Goal: Task Accomplishment & Management: Manage account settings

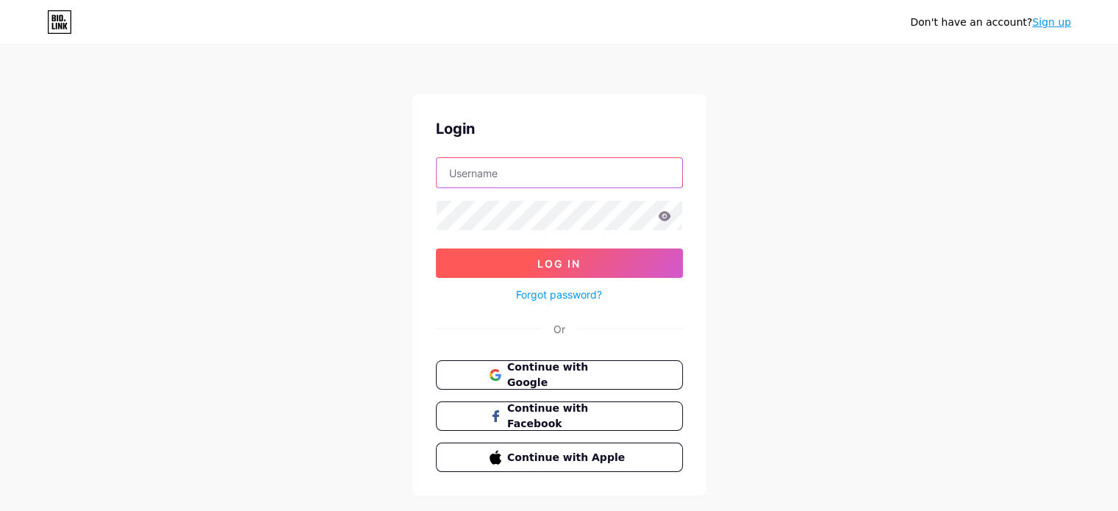
type input "lucien@lafabriquedespossibles.org"
click at [520, 263] on button "Log In" at bounding box center [559, 262] width 247 height 29
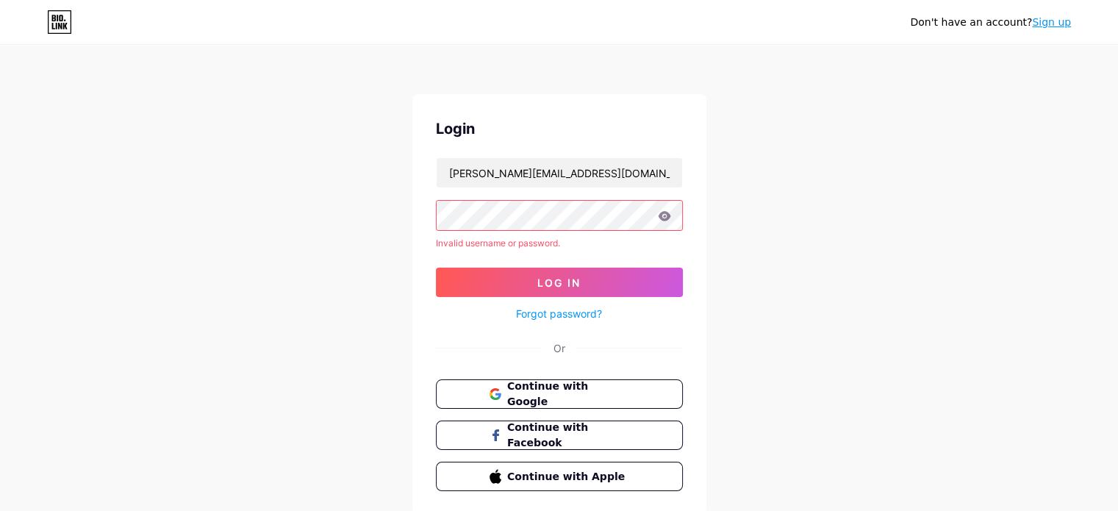
click at [662, 216] on icon at bounding box center [664, 216] width 12 height 10
click at [535, 279] on button "Log In" at bounding box center [559, 282] width 247 height 29
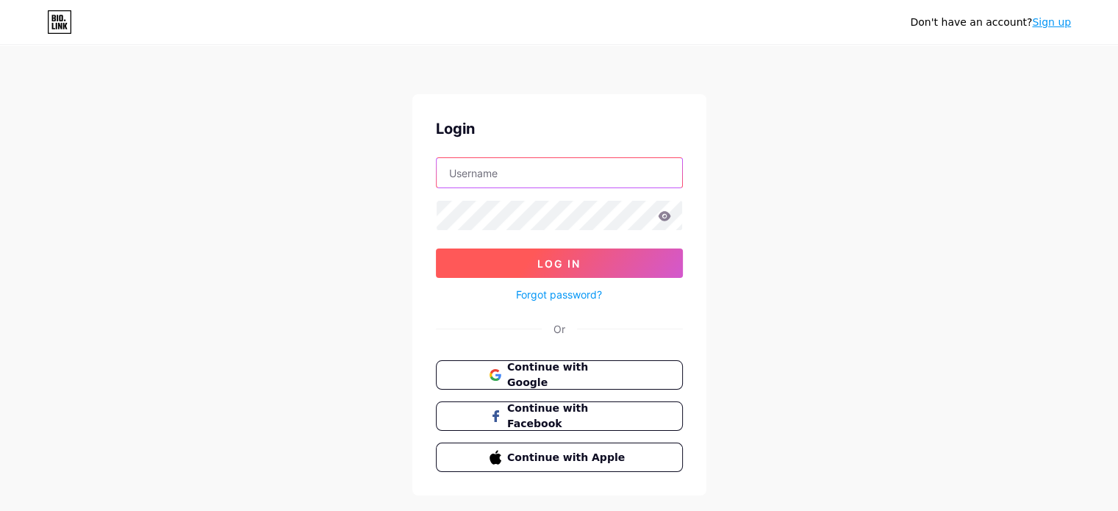
type input "lucien@lafabriquedespossibles.org"
click at [526, 264] on button "Log In" at bounding box center [559, 262] width 247 height 29
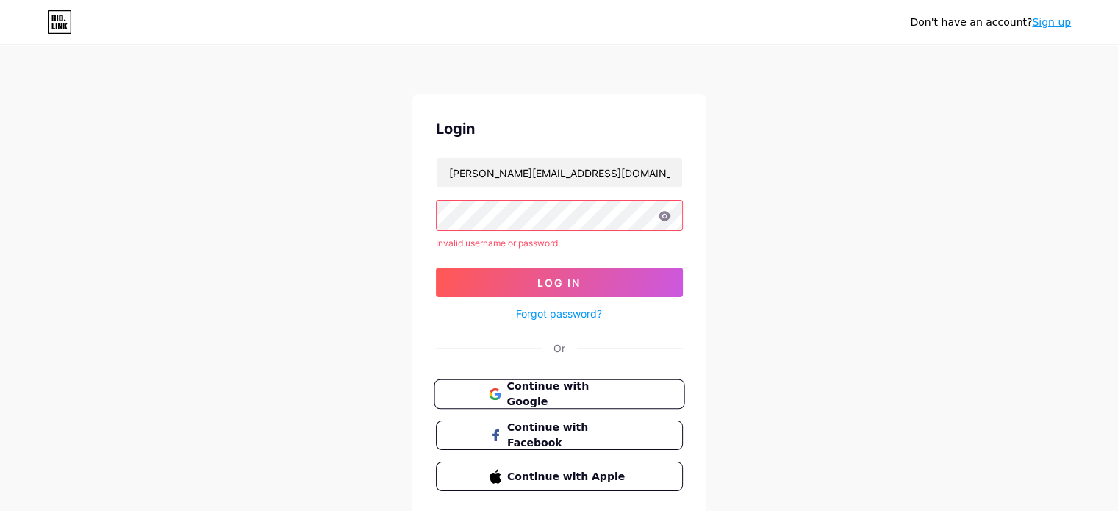
click at [544, 390] on span "Continue with Google" at bounding box center [567, 394] width 123 height 32
click at [531, 392] on span "Continue with Google" at bounding box center [567, 394] width 123 height 32
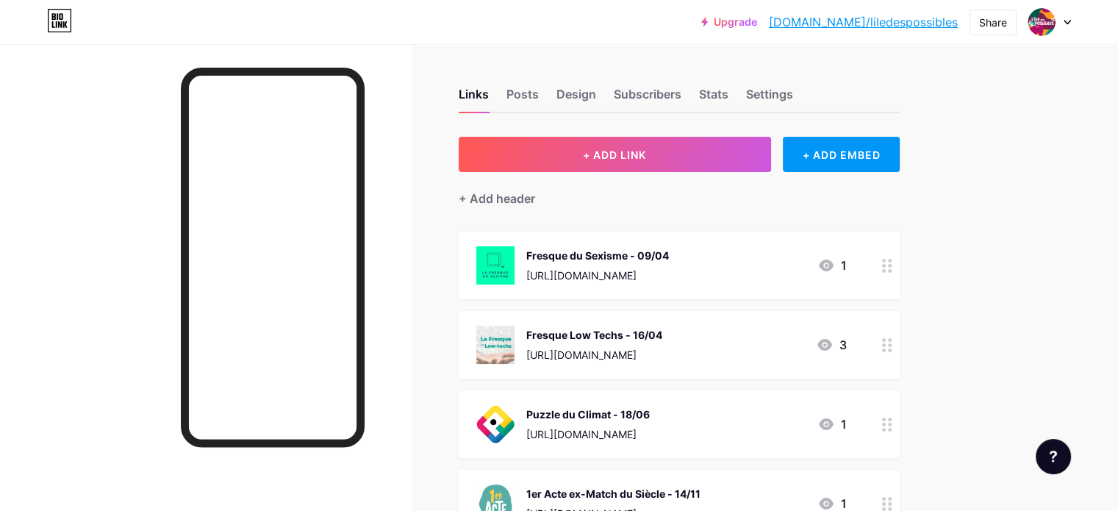
click at [869, 25] on link "[DOMAIN_NAME]/liledespossibles" at bounding box center [863, 22] width 189 height 18
